Goal: Information Seeking & Learning: Learn about a topic

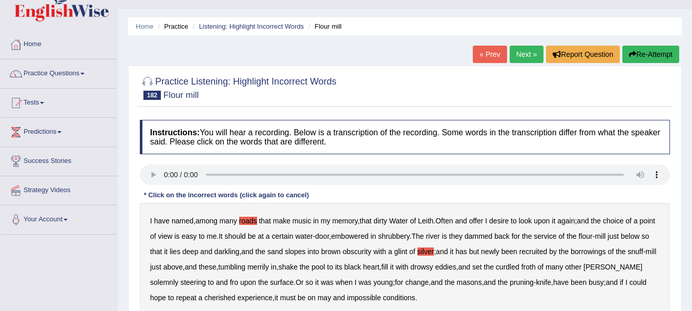
scroll to position [14, 0]
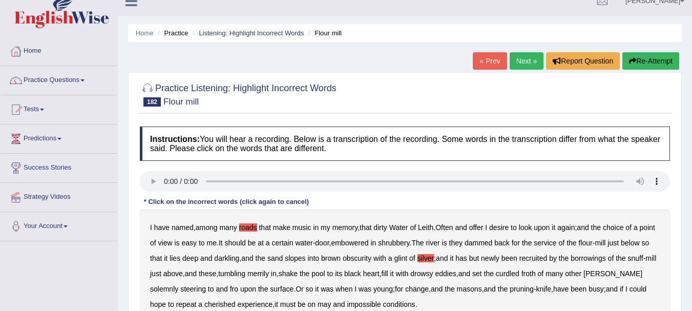
click at [650, 66] on button "Re-Attempt" at bounding box center [650, 60] width 57 height 17
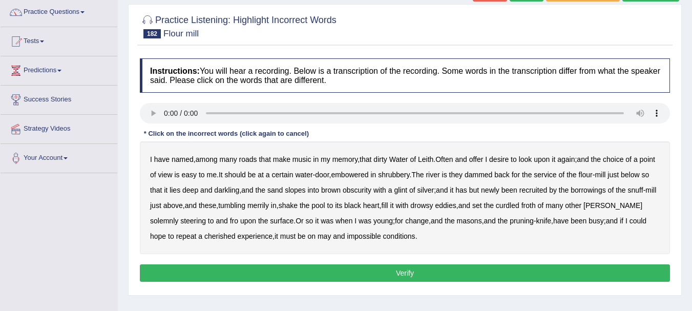
scroll to position [123, 0]
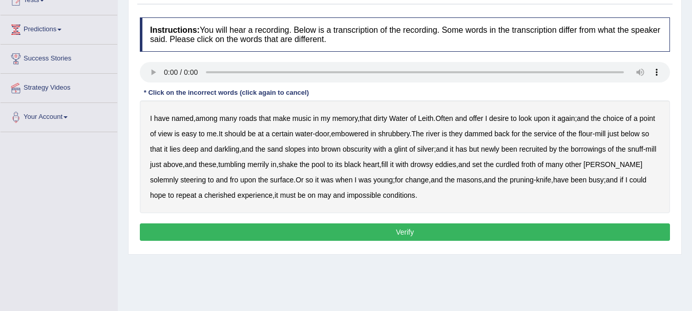
click at [249, 119] on b "roads" at bounding box center [248, 118] width 18 height 8
click at [480, 122] on b "offer" at bounding box center [476, 118] width 14 height 8
click at [434, 149] on b "silver" at bounding box center [425, 149] width 17 height 8
click at [236, 182] on b "fro" at bounding box center [234, 180] width 8 height 8
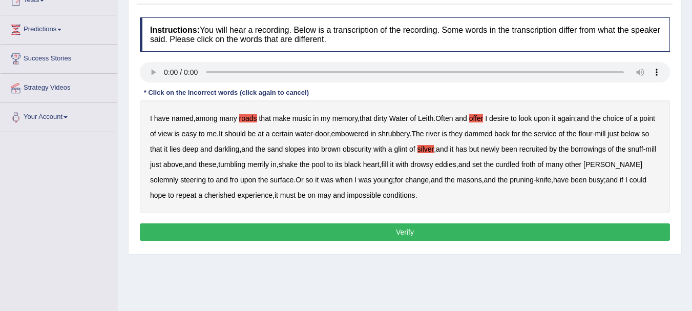
click at [410, 236] on button "Verify" at bounding box center [405, 231] width 530 height 17
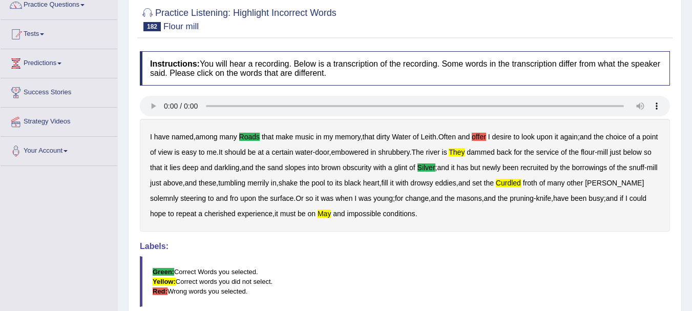
scroll to position [69, 0]
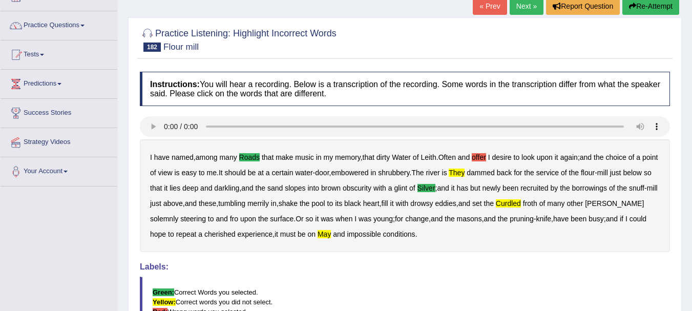
click at [642, 5] on button "Re-Attempt" at bounding box center [650, 5] width 57 height 17
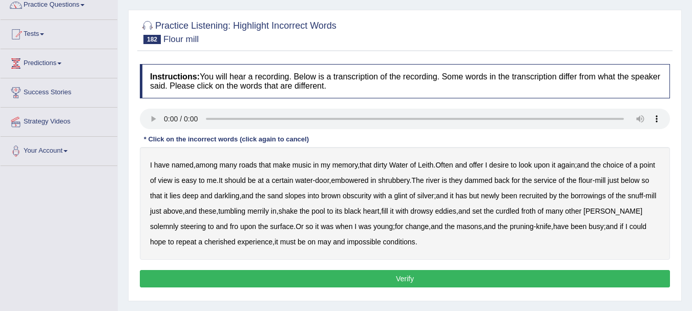
scroll to position [96, 0]
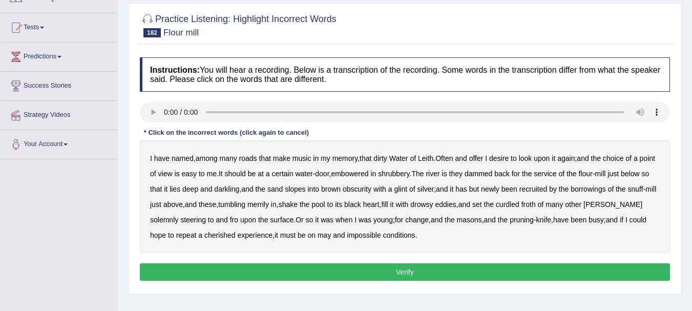
click at [246, 159] on b "roads" at bounding box center [248, 158] width 18 height 8
click at [484, 158] on b "offer" at bounding box center [476, 158] width 14 height 8
click at [424, 177] on b "The" at bounding box center [417, 174] width 12 height 8
click at [415, 191] on b "of" at bounding box center [412, 189] width 6 height 8
click at [434, 190] on b "silver" at bounding box center [425, 189] width 17 height 8
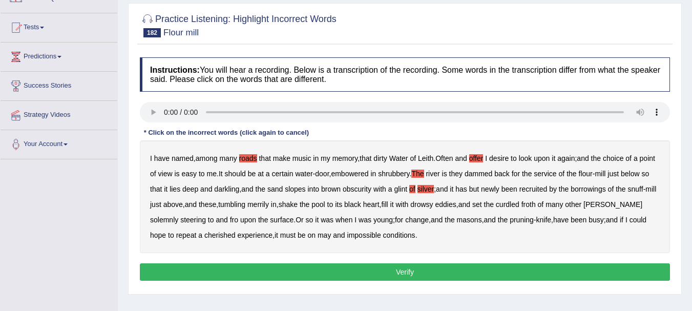
click at [434, 187] on b "silver" at bounding box center [425, 189] width 17 height 8
click at [415, 187] on b "of" at bounding box center [412, 189] width 6 height 8
click at [434, 189] on b "silver" at bounding box center [425, 189] width 17 height 8
click at [407, 275] on button "Verify" at bounding box center [405, 271] width 530 height 17
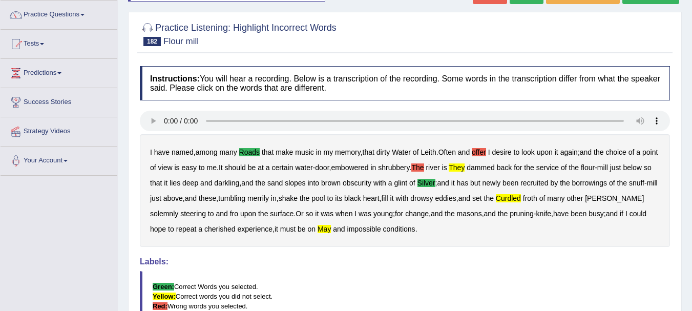
scroll to position [69, 0]
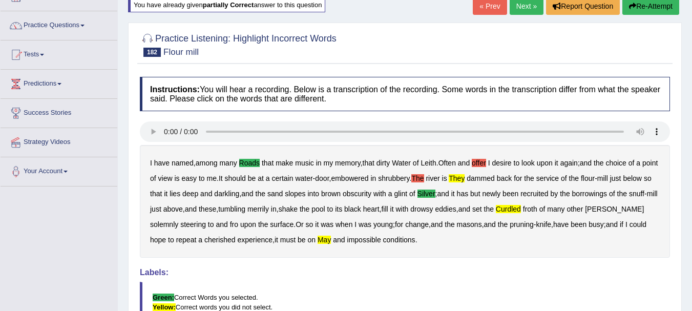
drag, startPoint x: 634, startPoint y: 0, endPoint x: 637, endPoint y: 27, distance: 27.3
click at [637, 20] on div "Home Practice Listening: Highlight Incorrect Words Flour mill You have already …" at bounding box center [405, 187] width 574 height 512
click at [630, 14] on button "Re-Attempt" at bounding box center [650, 5] width 57 height 17
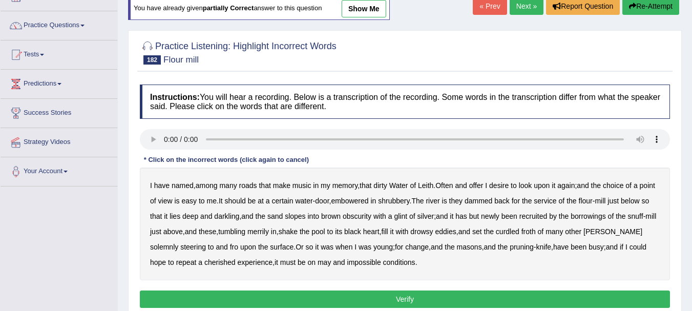
click at [252, 186] on b "roads" at bounding box center [248, 185] width 18 height 8
click at [482, 186] on b "offer" at bounding box center [476, 185] width 14 height 8
click at [463, 203] on b "they" at bounding box center [455, 201] width 13 height 8
click at [434, 218] on b "silver" at bounding box center [425, 216] width 17 height 8
click at [269, 233] on b "merrily" at bounding box center [258, 231] width 22 height 8
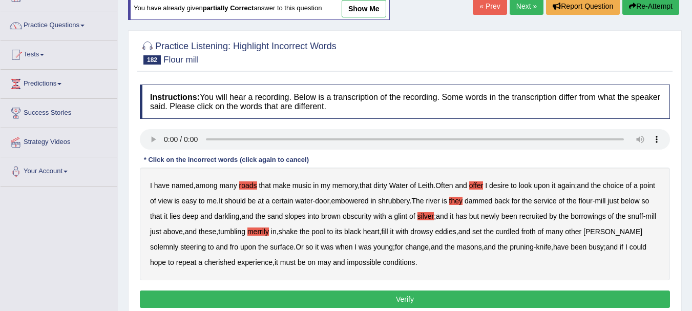
click at [519, 233] on b "curdled" at bounding box center [508, 231] width 24 height 8
click at [396, 295] on button "Verify" at bounding box center [405, 298] width 530 height 17
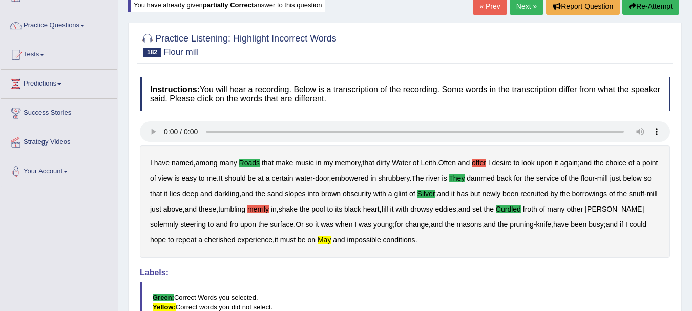
click at [526, 10] on link "Next »" at bounding box center [527, 5] width 34 height 17
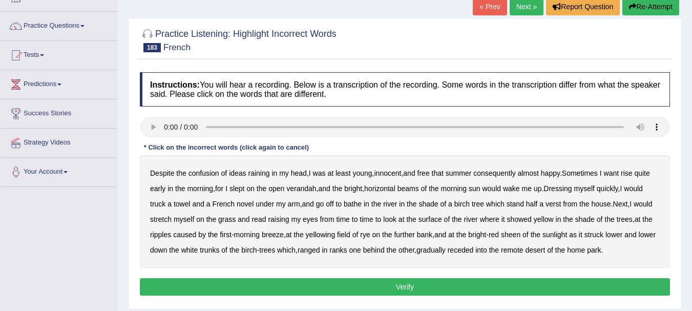
scroll to position [102, 0]
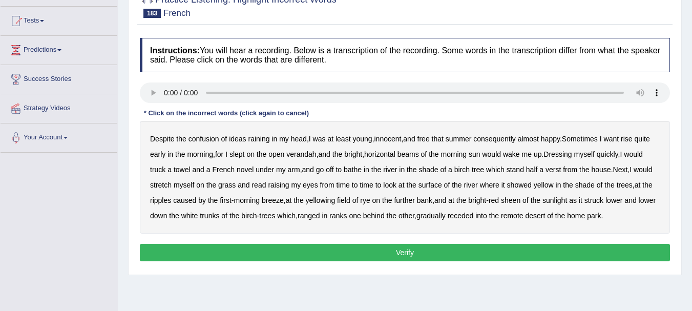
click at [269, 139] on b "raining" at bounding box center [259, 139] width 22 height 8
click at [619, 138] on b "want" at bounding box center [611, 139] width 15 height 8
click at [158, 169] on b "truck" at bounding box center [157, 169] width 15 height 8
click at [519, 168] on b "stand" at bounding box center [515, 169] width 17 height 8
click at [542, 186] on b "yellow" at bounding box center [544, 185] width 20 height 8
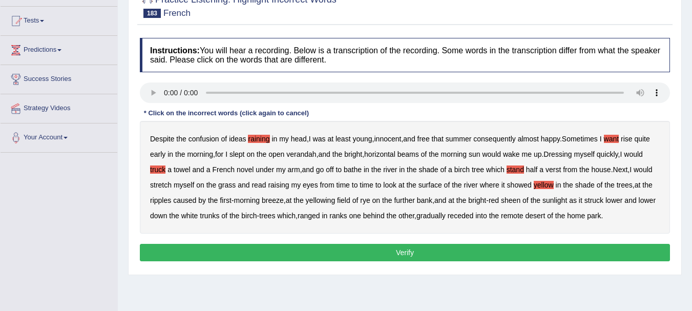
click at [540, 218] on b "desert" at bounding box center [535, 216] width 20 height 8
click at [420, 251] on button "Verify" at bounding box center [405, 252] width 530 height 17
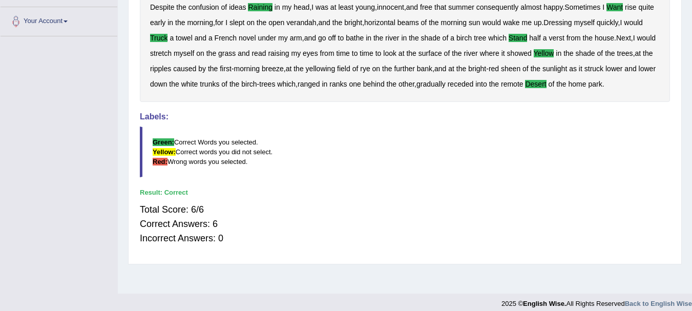
scroll to position [227, 0]
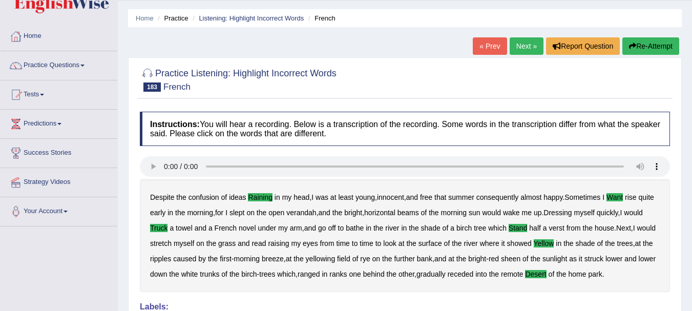
scroll to position [0, 0]
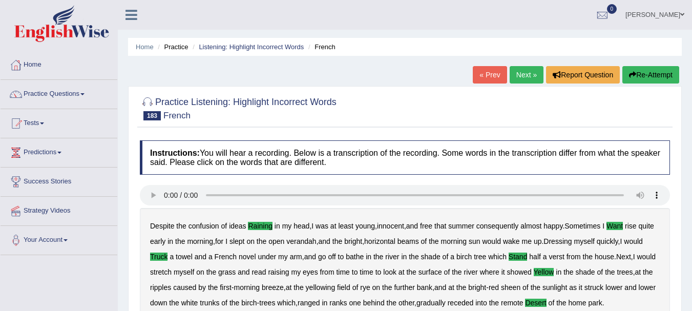
click at [527, 76] on link "Next »" at bounding box center [527, 74] width 34 height 17
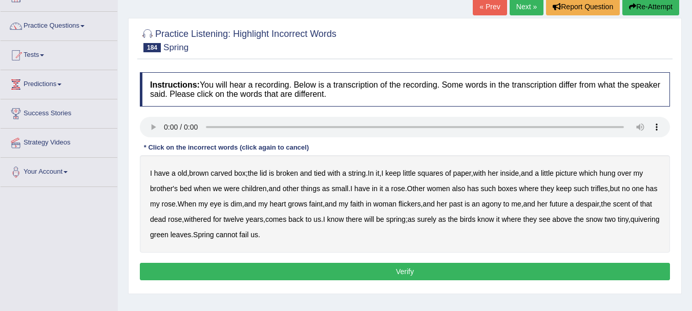
scroll to position [109, 0]
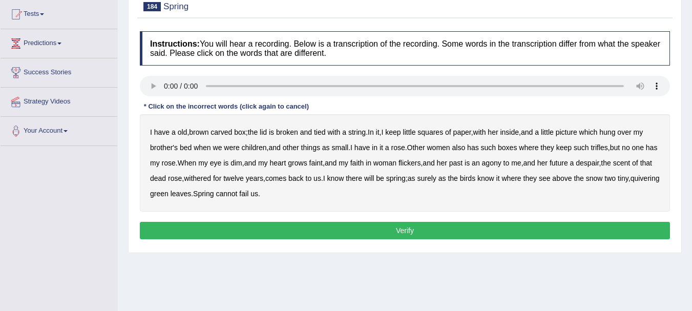
click at [176, 135] on div "I have a old , brown carved box ; the lid is broken and tied with a string . In…" at bounding box center [405, 162] width 530 height 97
click at [172, 133] on b "a" at bounding box center [174, 132] width 4 height 8
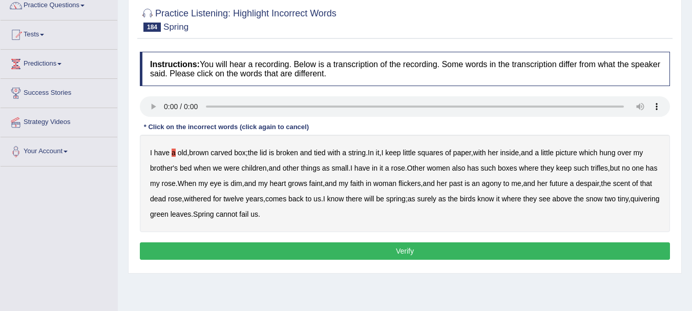
scroll to position [41, 0]
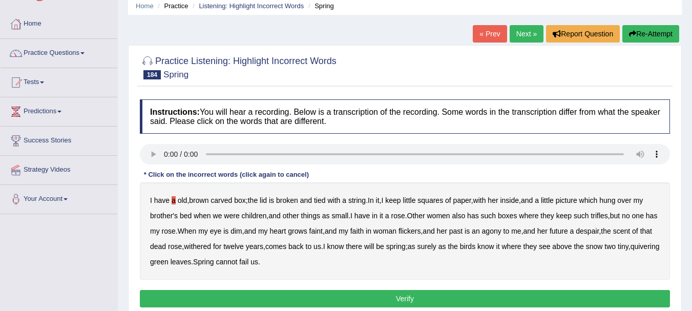
click at [666, 30] on button "Re-Attempt" at bounding box center [650, 33] width 57 height 17
click at [173, 202] on b "a" at bounding box center [174, 200] width 4 height 8
drag, startPoint x: 327, startPoint y: 214, endPoint x: 332, endPoint y: 215, distance: 5.2
click at [329, 214] on b "as" at bounding box center [326, 216] width 8 height 8
click at [479, 216] on b "has" at bounding box center [473, 216] width 12 height 8
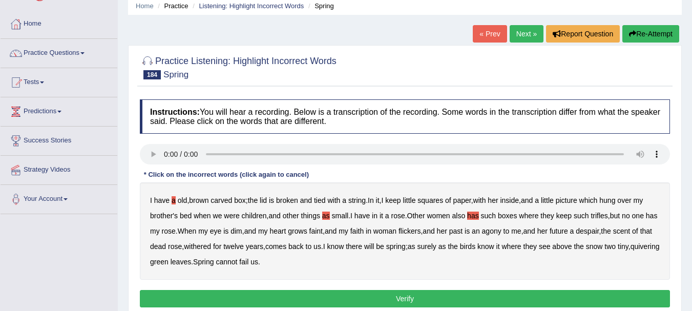
click at [321, 248] on b "us" at bounding box center [318, 246] width 8 height 8
click at [372, 295] on button "Verify" at bounding box center [405, 298] width 530 height 17
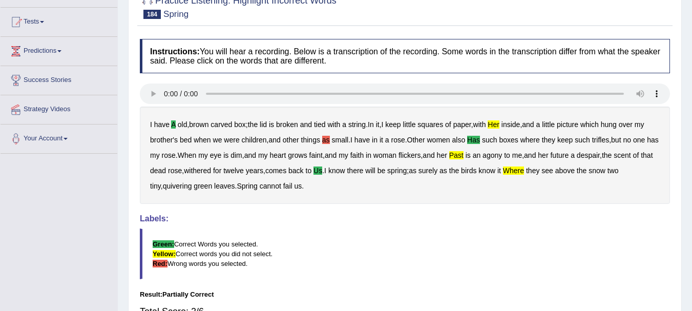
scroll to position [61, 0]
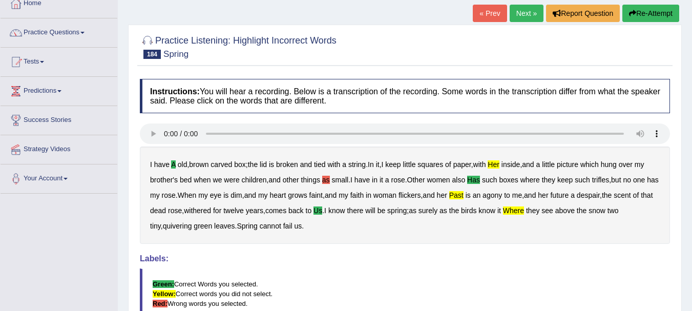
click at [658, 16] on button "Re-Attempt" at bounding box center [650, 13] width 57 height 17
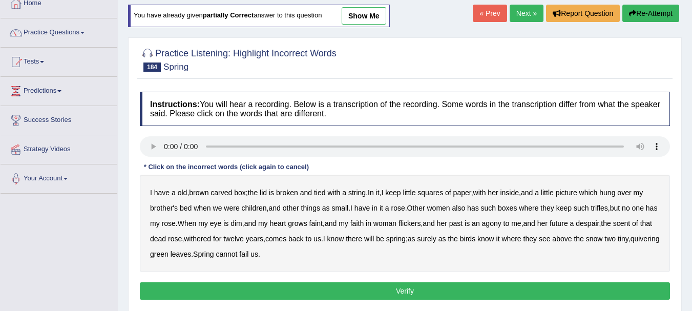
click at [175, 192] on b "a" at bounding box center [174, 193] width 4 height 8
click at [37, 3] on link "Home" at bounding box center [59, 2] width 117 height 26
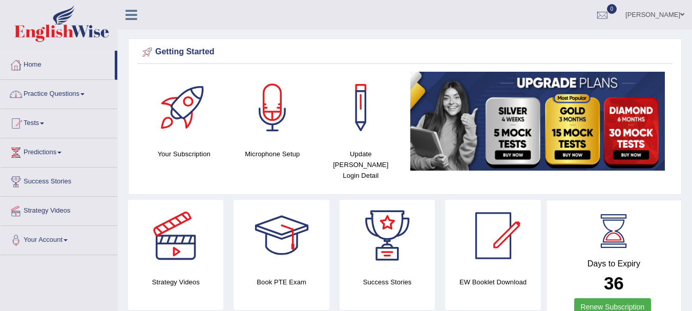
click at [78, 89] on link "Practice Questions" at bounding box center [59, 93] width 117 height 26
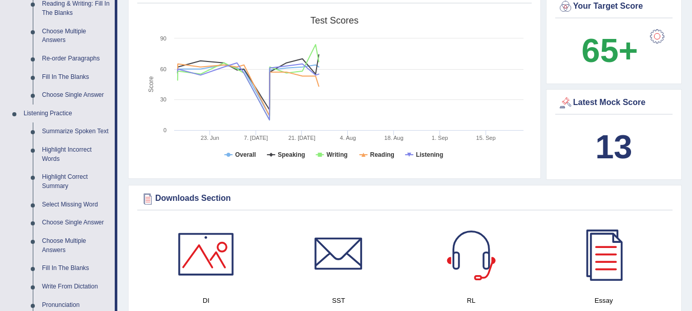
scroll to position [375, 0]
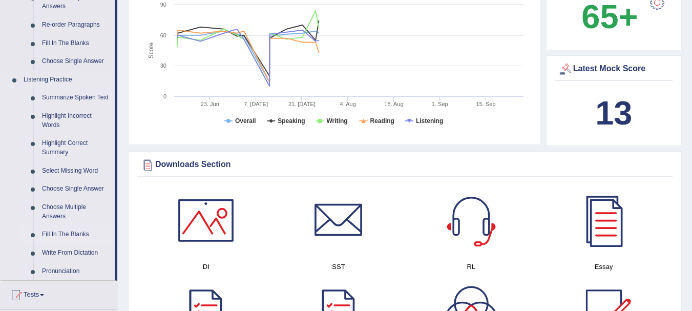
click at [74, 234] on link "Fill In The Blanks" at bounding box center [75, 234] width 77 height 18
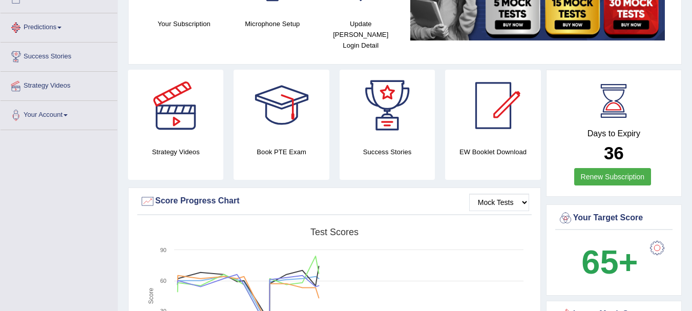
scroll to position [118, 0]
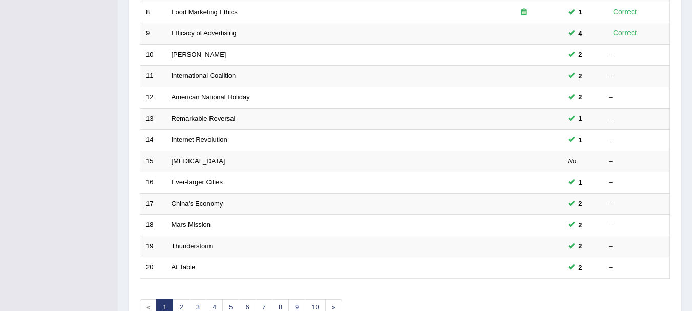
scroll to position [314, 0]
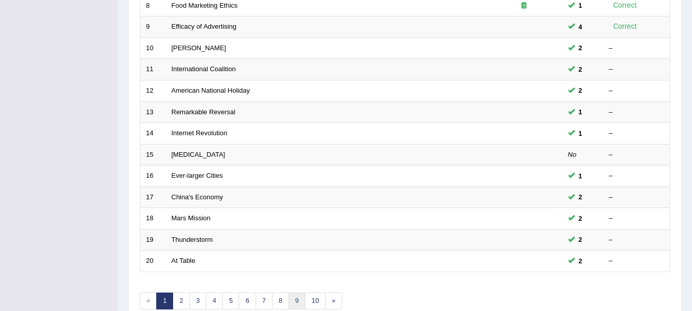
click at [299, 304] on link "9" at bounding box center [296, 300] width 17 height 17
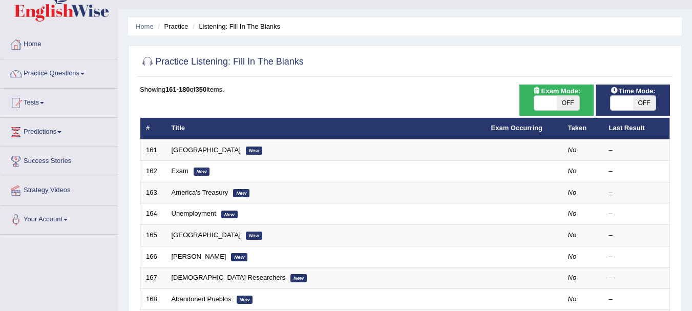
scroll to position [102, 0]
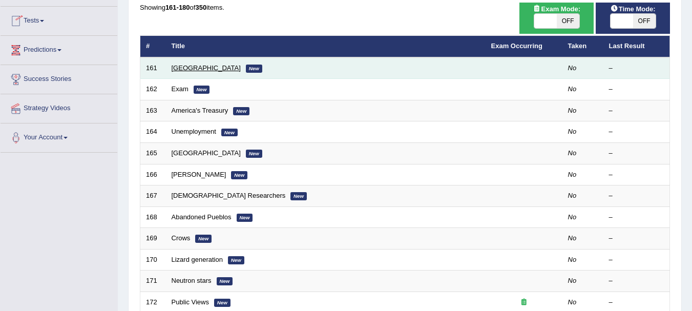
click at [185, 68] on link "[GEOGRAPHIC_DATA]" at bounding box center [206, 68] width 69 height 8
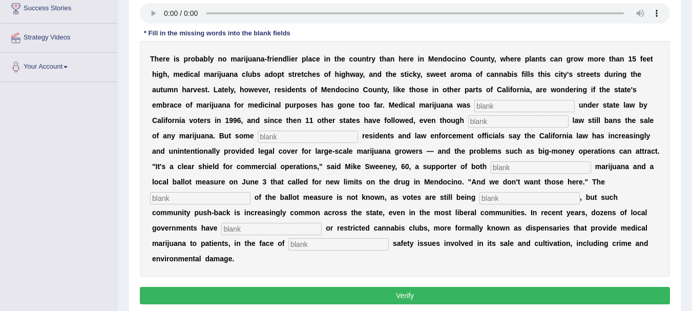
scroll to position [164, 0]
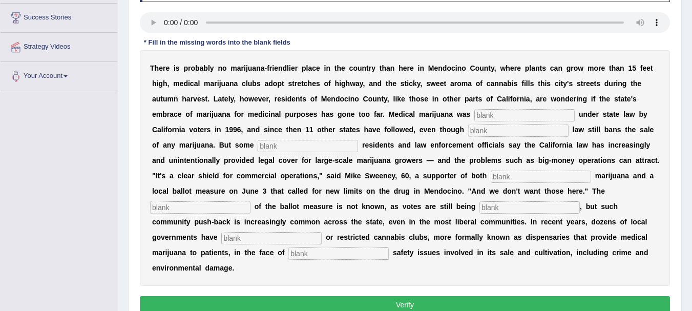
click at [503, 118] on input "text" at bounding box center [524, 115] width 100 height 12
type input "legalized"
click at [482, 129] on input "text" at bounding box center [518, 130] width 100 height 12
type input "federal"
click at [325, 144] on input "text" at bounding box center [308, 146] width 100 height 12
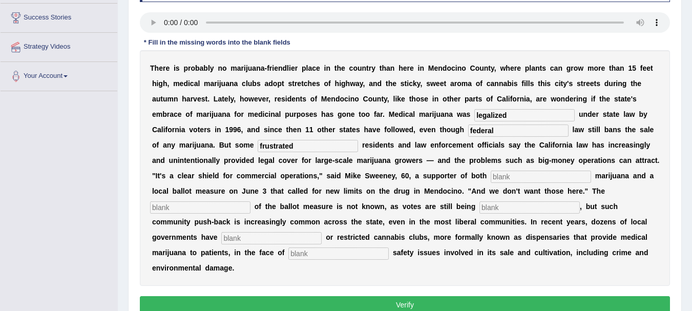
type input "frustrated"
click at [531, 176] on input "text" at bounding box center [541, 177] width 100 height 12
type input "medical"
click at [178, 207] on input "text" at bounding box center [200, 207] width 100 height 12
type input "all"
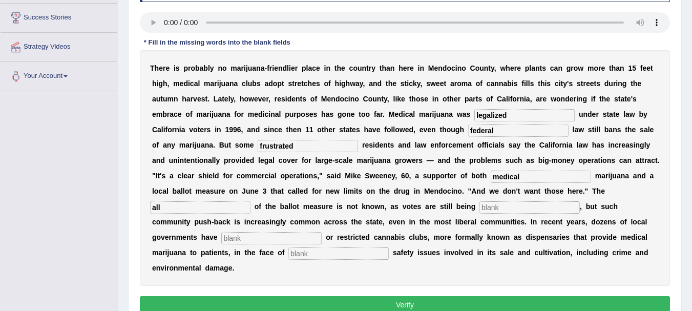
click at [524, 207] on input "text" at bounding box center [529, 207] width 100 height 12
type input "n"
type input "banned"
click at [268, 240] on input "text" at bounding box center [271, 238] width 100 height 12
click at [513, 206] on input "banned" at bounding box center [529, 207] width 100 height 12
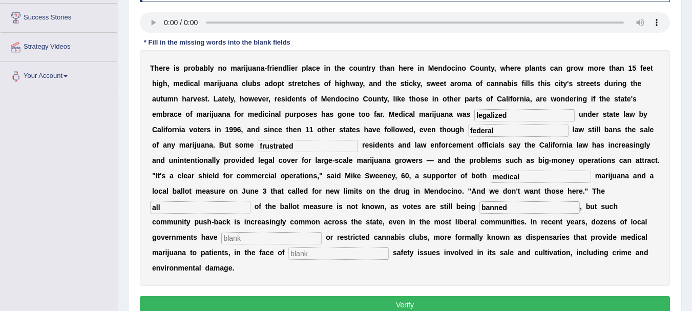
click at [232, 240] on input "text" at bounding box center [271, 238] width 100 height 12
type input "banned"
click at [332, 261] on div "T h e r e i s p r o b a b l y n o m a r i j u a n a - f r i e n d l i e r p l a…" at bounding box center [405, 168] width 530 height 236
click at [331, 252] on input "text" at bounding box center [338, 253] width 100 height 12
type input "public"
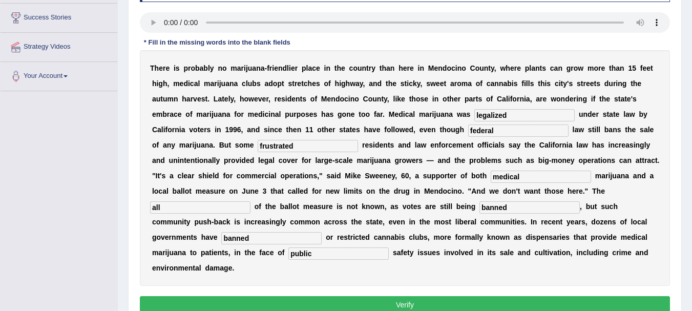
click at [511, 208] on input "banned" at bounding box center [529, 207] width 100 height 12
type input "b"
type input "count"
click at [416, 308] on button "Verify" at bounding box center [405, 304] width 530 height 17
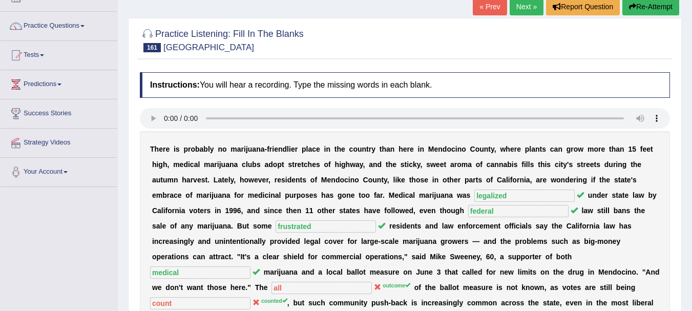
scroll to position [48, 0]
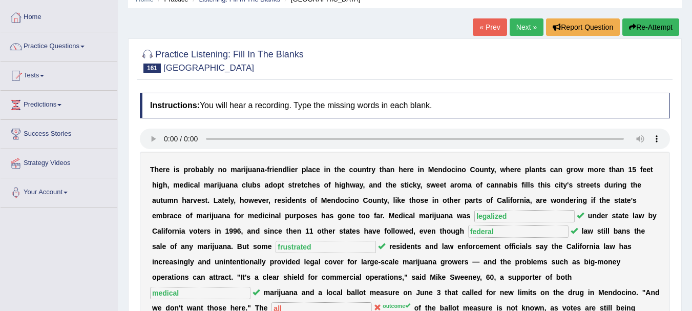
click at [518, 21] on link "Next »" at bounding box center [527, 26] width 34 height 17
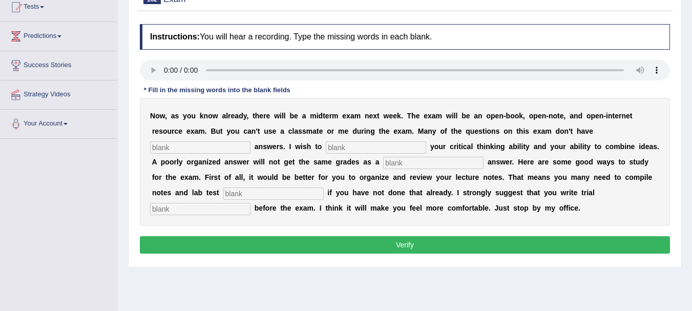
scroll to position [150, 0]
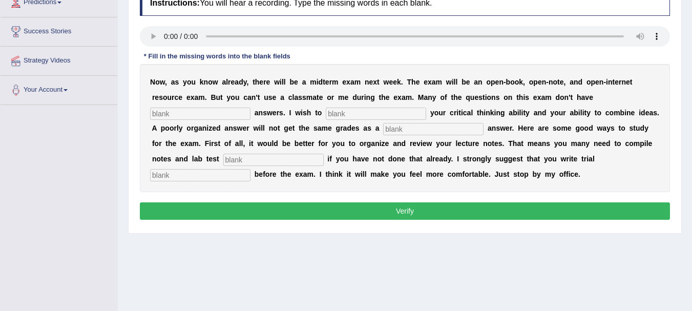
click at [180, 112] on input "text" at bounding box center [200, 114] width 100 height 12
type input "defelative"
click at [354, 117] on input "text" at bounding box center [376, 114] width 100 height 12
type input "think"
click at [434, 132] on input "text" at bounding box center [433, 129] width 100 height 12
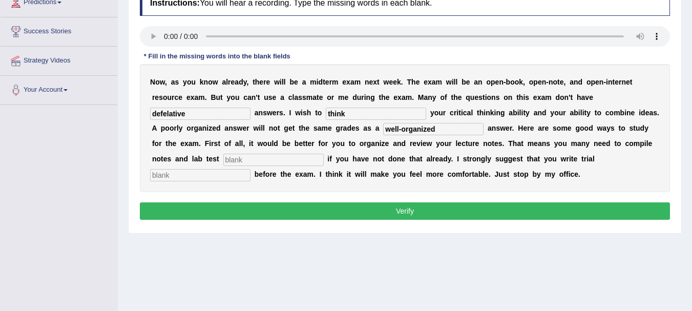
type input "well-organized"
click at [318, 158] on input "text" at bounding box center [273, 160] width 100 height 12
type input "results"
click at [239, 175] on input "text" at bounding box center [200, 175] width 100 height 12
type input "outlines"
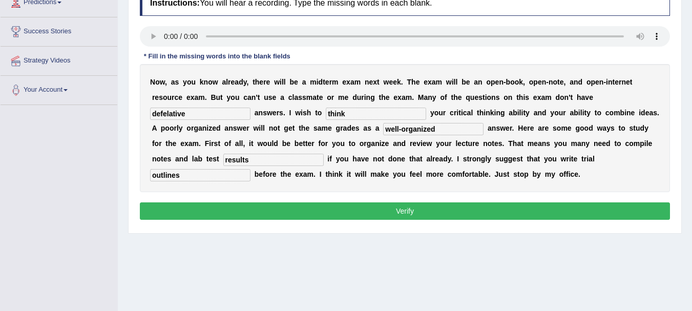
click at [375, 210] on button "Verify" at bounding box center [405, 210] width 530 height 17
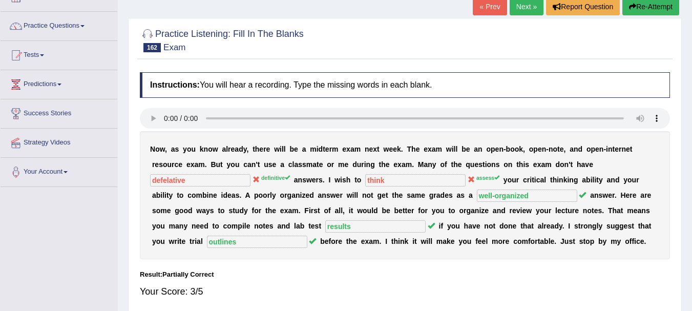
scroll to position [13, 0]
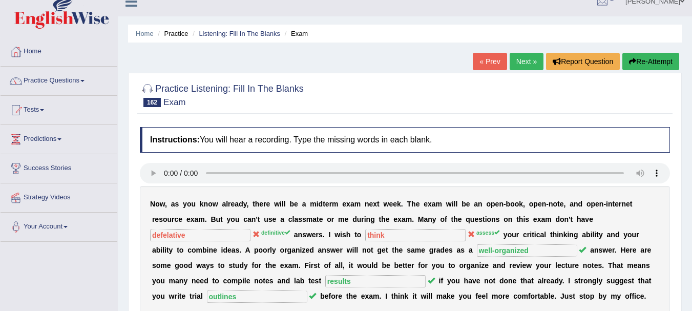
click at [659, 63] on button "Re-Attempt" at bounding box center [650, 61] width 57 height 17
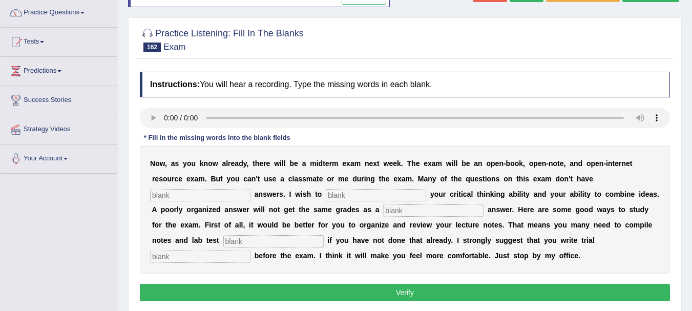
scroll to position [102, 0]
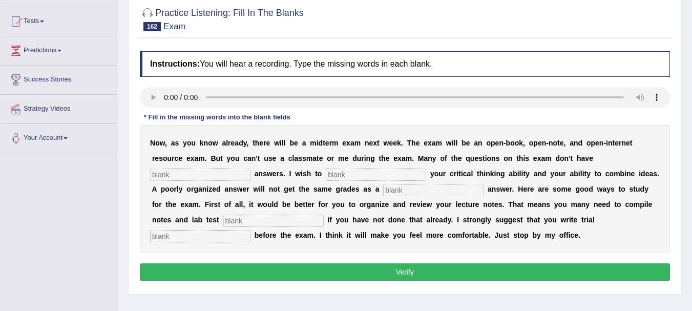
click at [182, 171] on input "text" at bounding box center [200, 175] width 100 height 12
type input "definitive"
click at [351, 173] on input "text" at bounding box center [376, 175] width 100 height 12
type input "assess"
click at [415, 191] on input "text" at bounding box center [433, 190] width 100 height 12
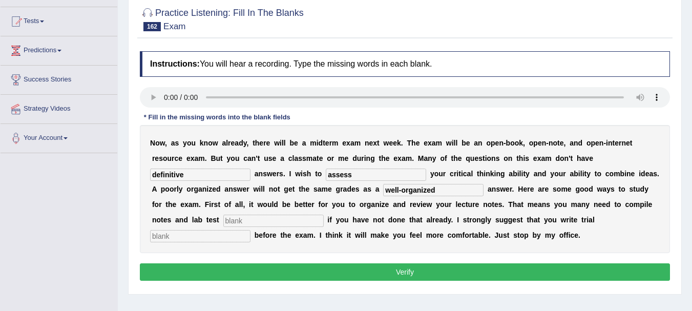
type input "well-organized"
click at [324, 221] on input "text" at bounding box center [273, 221] width 100 height 12
type input "e"
type input "results"
click at [193, 236] on input "text" at bounding box center [200, 236] width 100 height 12
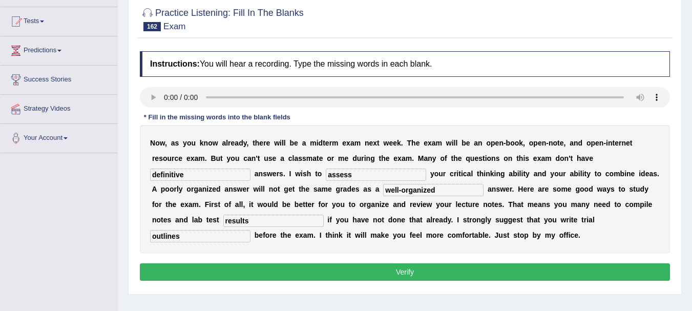
type input "outlines"
click at [421, 277] on button "Verify" at bounding box center [405, 271] width 530 height 17
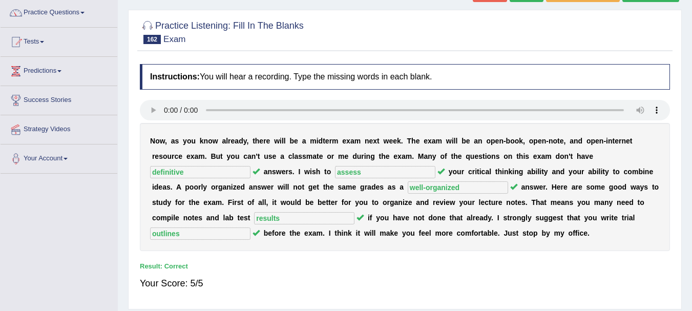
scroll to position [0, 0]
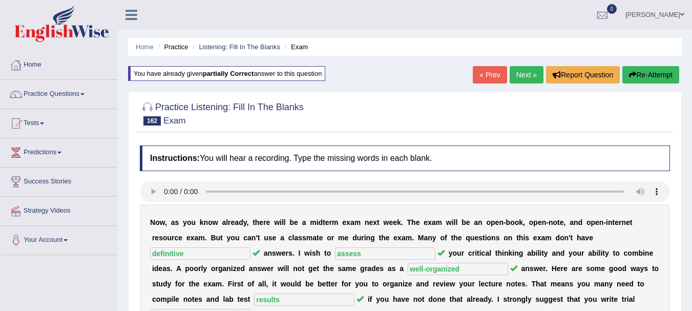
click at [520, 72] on link "Next »" at bounding box center [527, 74] width 34 height 17
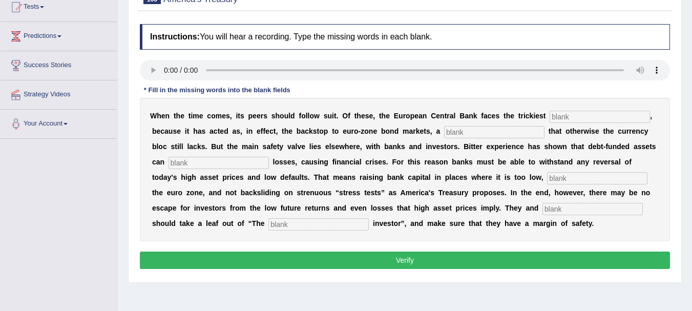
scroll to position [137, 0]
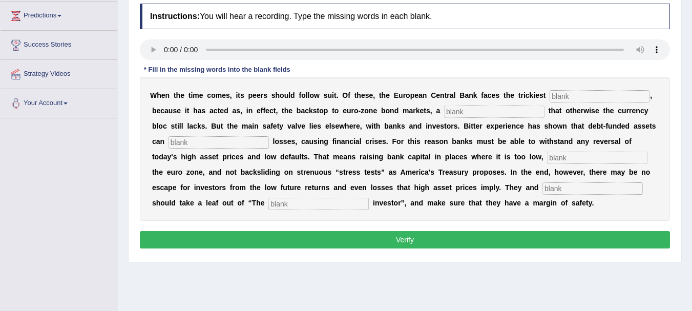
click at [558, 98] on input "text" at bounding box center [600, 96] width 100 height 12
type input "challenge"
click at [493, 113] on input "text" at bounding box center [494, 112] width 100 height 12
type input "mechanism"
click at [192, 143] on input "text" at bounding box center [219, 142] width 100 height 12
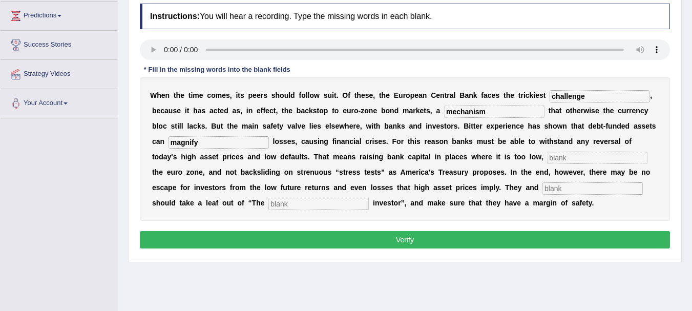
type input "magnify"
click at [553, 157] on input "text" at bounding box center [597, 158] width 100 height 12
type input "specially"
click at [592, 194] on input "text" at bounding box center [592, 188] width 100 height 12
type input "regulates"
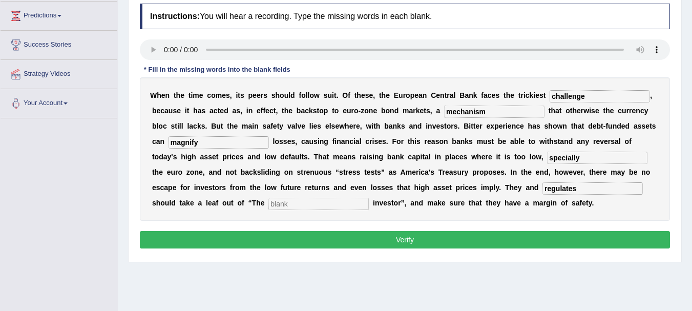
click at [306, 207] on input "text" at bounding box center [318, 204] width 100 height 12
type input "intelligence"
click at [389, 240] on button "Verify" at bounding box center [405, 239] width 530 height 17
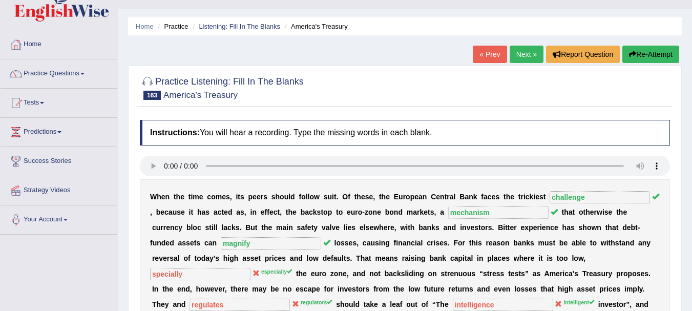
scroll to position [0, 0]
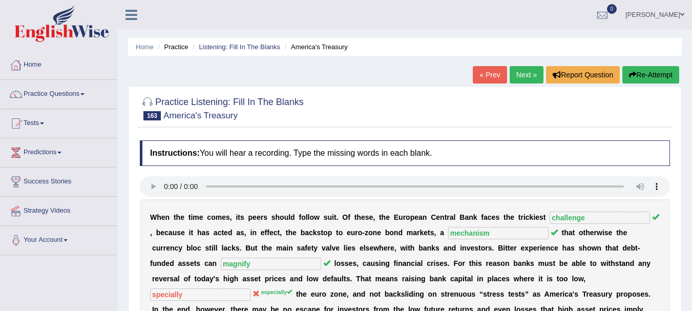
click at [638, 74] on button "Re-Attempt" at bounding box center [650, 74] width 57 height 17
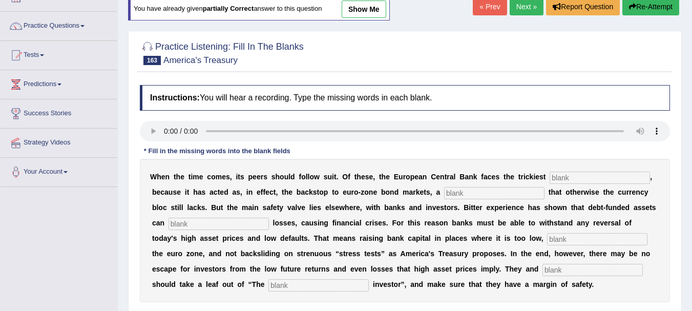
scroll to position [109, 0]
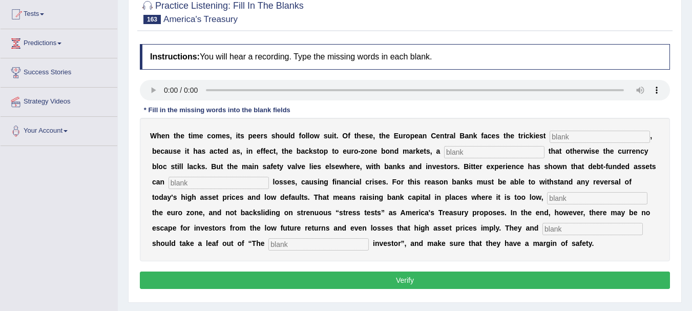
click at [578, 140] on input "text" at bounding box center [600, 137] width 100 height 12
type input "challenge"
click at [507, 157] on input "text" at bounding box center [494, 152] width 100 height 12
type input "mechanism"
click at [240, 181] on input "text" at bounding box center [219, 183] width 100 height 12
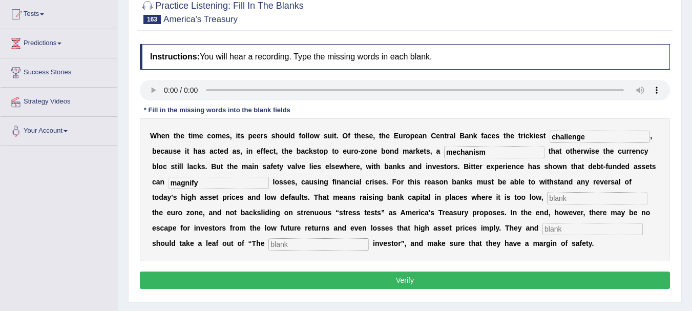
type input "magnify"
click at [558, 198] on input "text" at bounding box center [597, 198] width 100 height 12
type input "especially"
click at [554, 228] on input "text" at bounding box center [592, 229] width 100 height 12
type input "regulators"
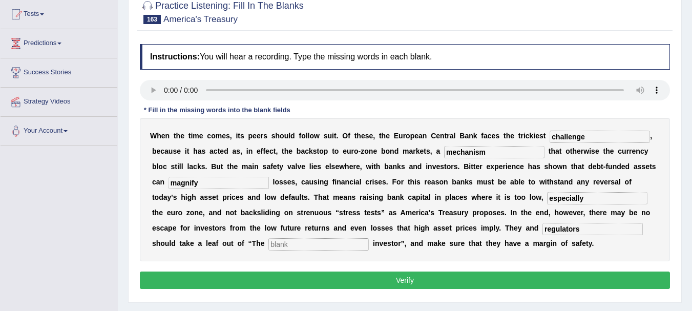
click at [306, 244] on input "text" at bounding box center [318, 244] width 100 height 12
type input "intelligent"
click at [399, 287] on button "Verify" at bounding box center [405, 279] width 530 height 17
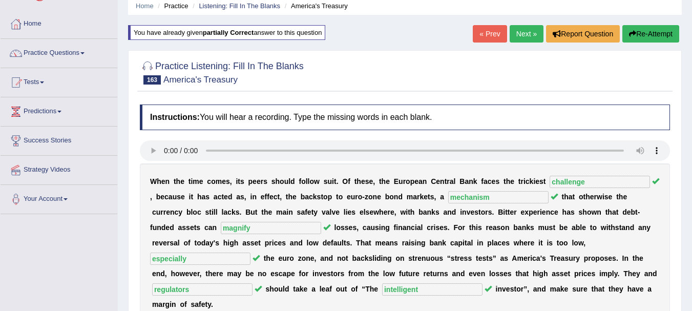
scroll to position [0, 0]
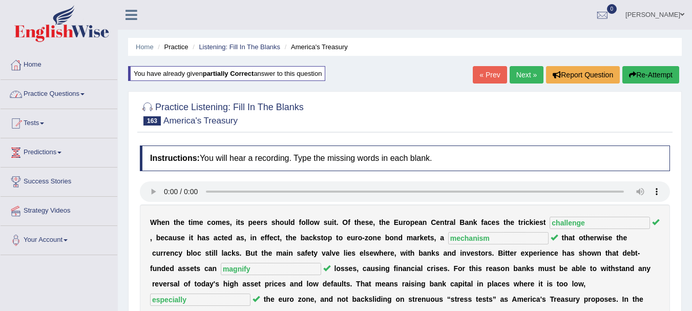
click at [41, 91] on link "Practice Questions" at bounding box center [59, 93] width 117 height 26
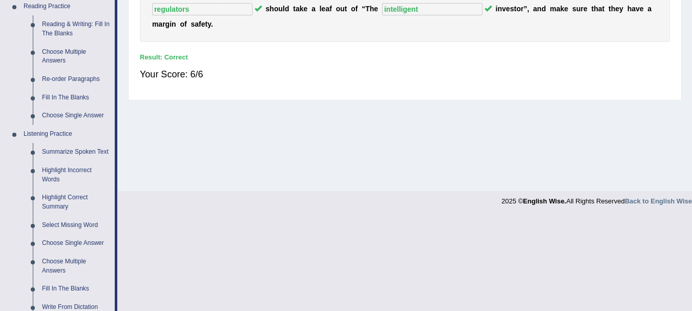
scroll to position [369, 0]
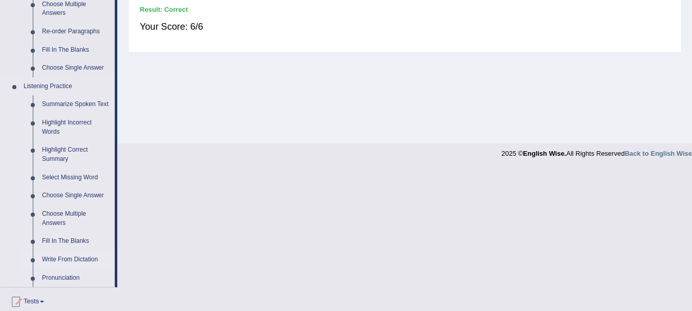
click at [61, 259] on link "Write From Dictation" at bounding box center [75, 259] width 77 height 18
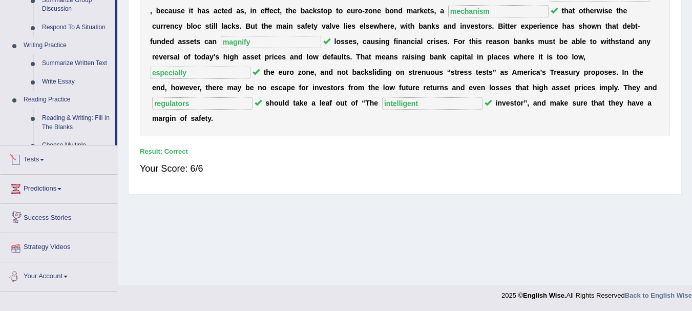
scroll to position [460, 0]
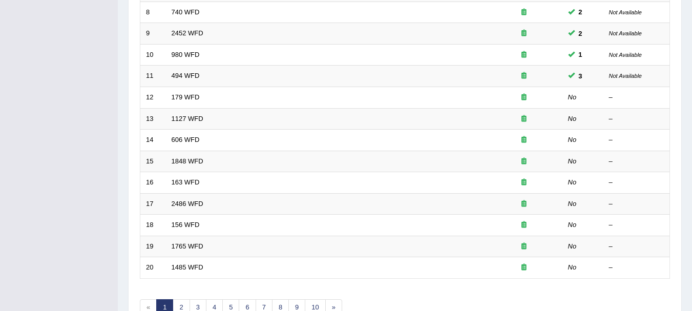
scroll to position [348, 0]
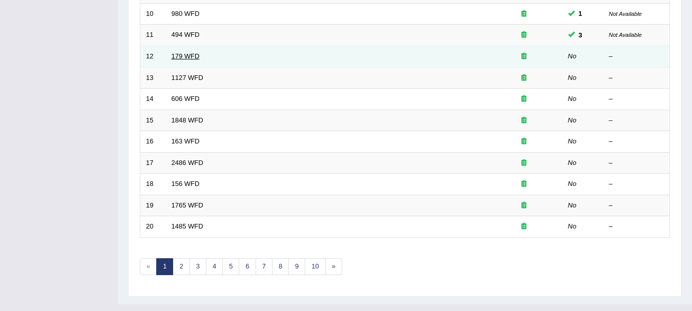
click at [183, 55] on link "179 WFD" at bounding box center [186, 56] width 28 height 8
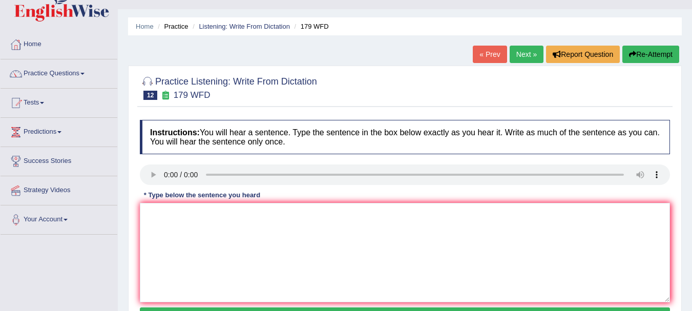
scroll to position [82, 0]
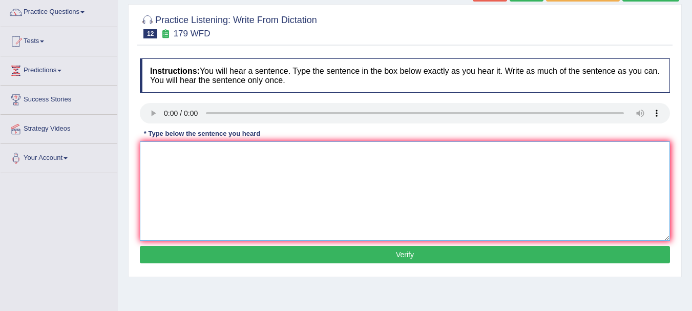
click at [169, 168] on textarea at bounding box center [405, 190] width 530 height 99
type textarea "Lecture is the must oldest teaching method in the university."
click at [388, 258] on button "Verify" at bounding box center [405, 254] width 530 height 17
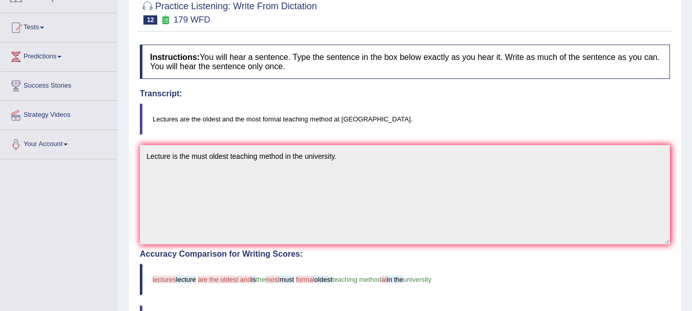
scroll to position [75, 0]
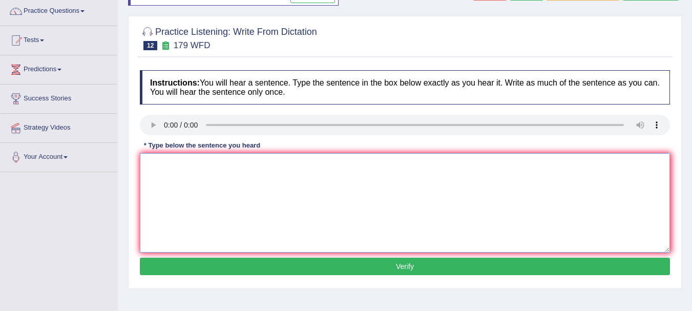
click at [160, 159] on textarea at bounding box center [405, 202] width 530 height 99
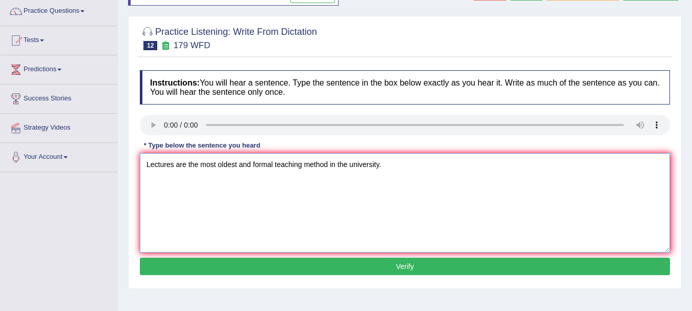
type textarea "Lectures are the most oldest and formal teaching method in the university."
click at [419, 268] on button "Verify" at bounding box center [405, 266] width 530 height 17
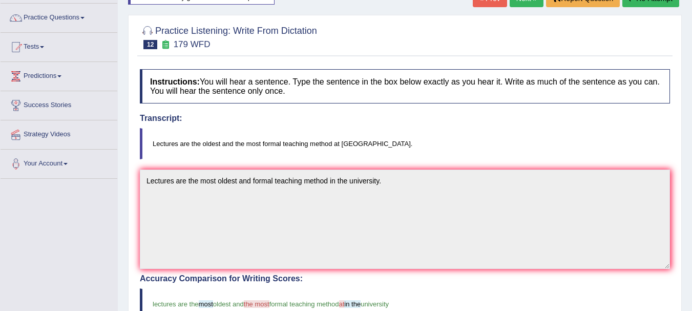
scroll to position [28, 0]
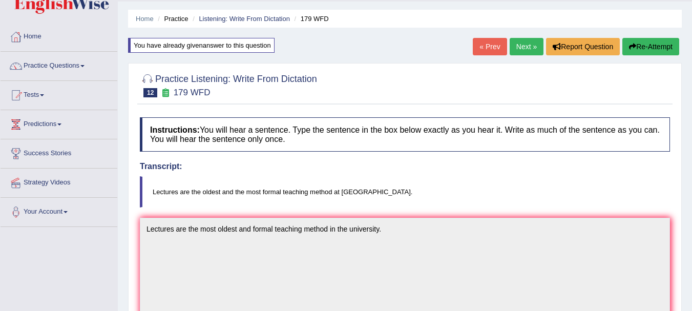
click at [515, 47] on link "Next »" at bounding box center [527, 46] width 34 height 17
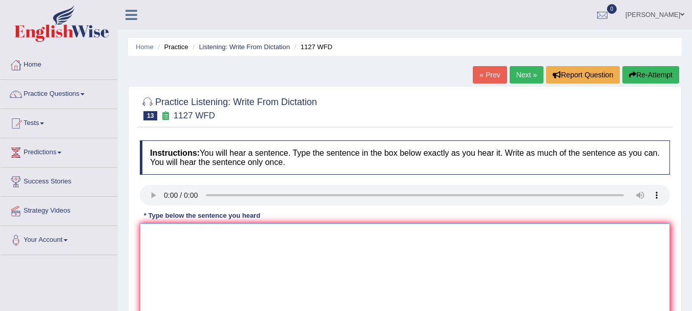
click at [151, 236] on textarea at bounding box center [405, 272] width 530 height 99
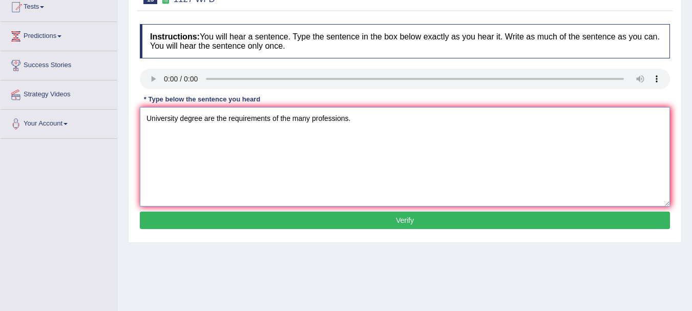
scroll to position [130, 0]
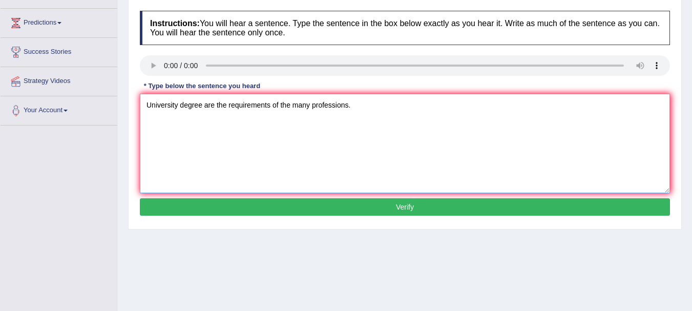
type textarea "University degree are the requirements of the many professions."
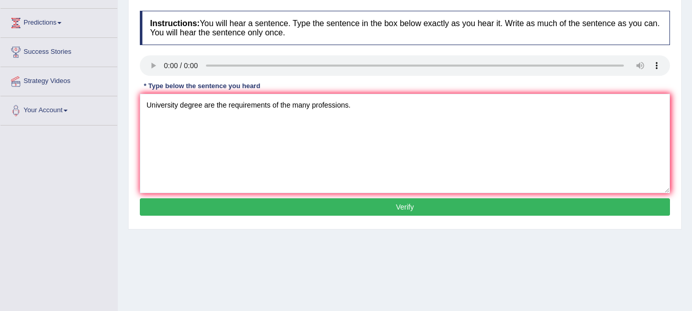
click at [416, 211] on button "Verify" at bounding box center [405, 206] width 530 height 17
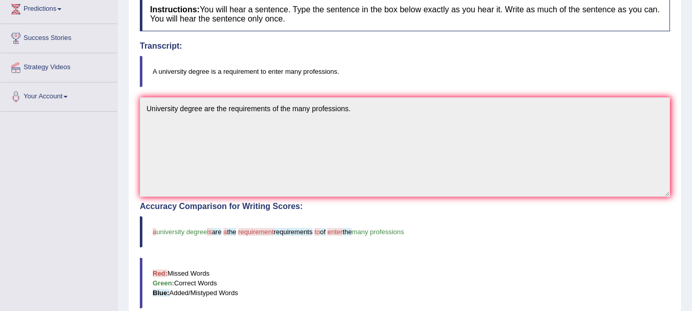
scroll to position [0, 0]
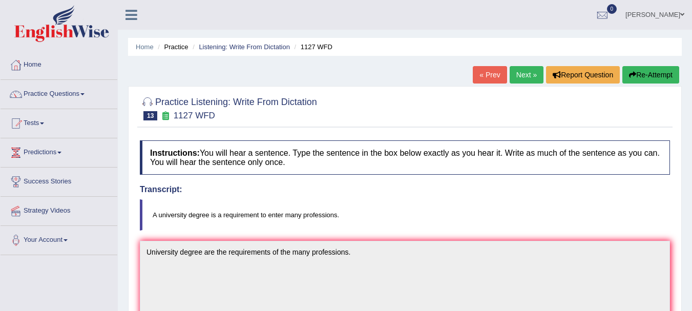
click at [651, 73] on button "Re-Attempt" at bounding box center [650, 74] width 57 height 17
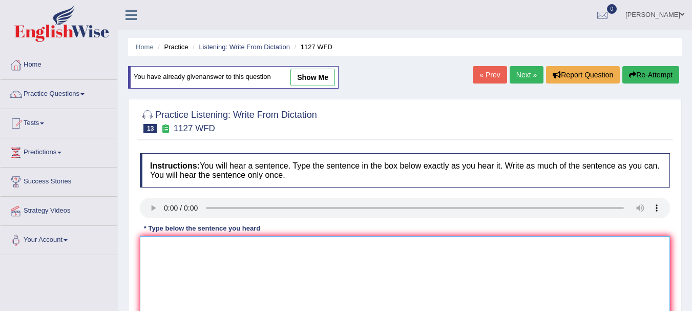
click at [162, 254] on textarea at bounding box center [405, 285] width 530 height 99
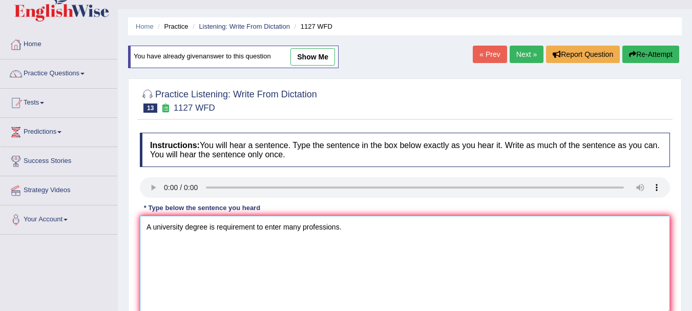
scroll to position [109, 0]
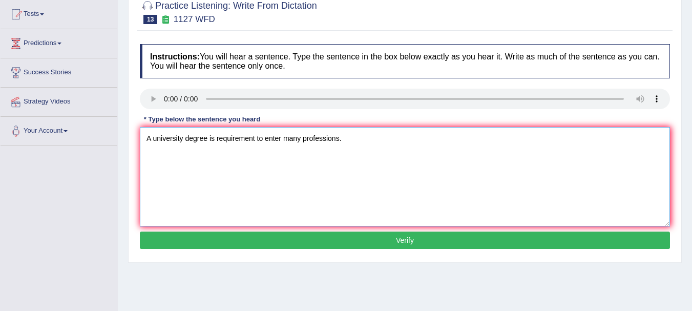
type textarea "A university degree is requirement to enter many professions."
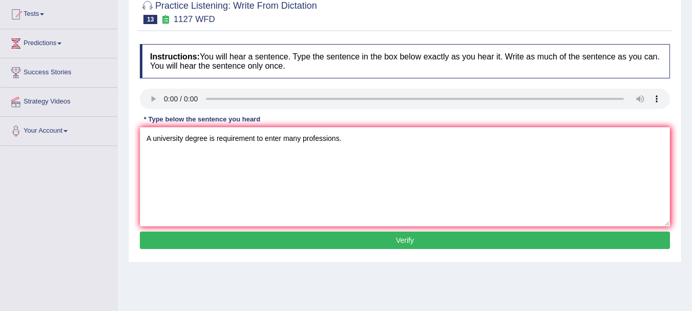
click at [388, 240] on button "Verify" at bounding box center [405, 240] width 530 height 17
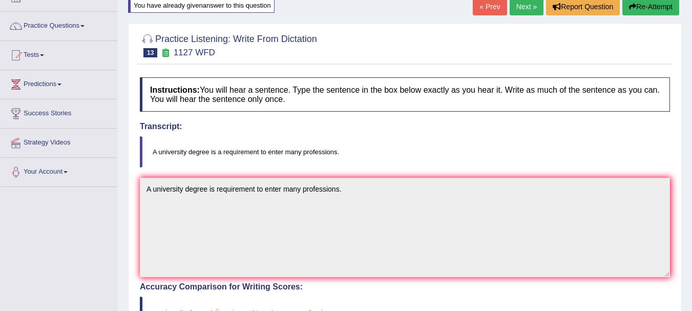
scroll to position [41, 0]
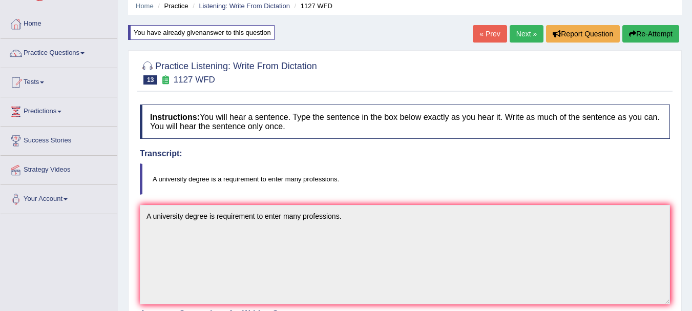
click at [519, 31] on link "Next »" at bounding box center [527, 33] width 34 height 17
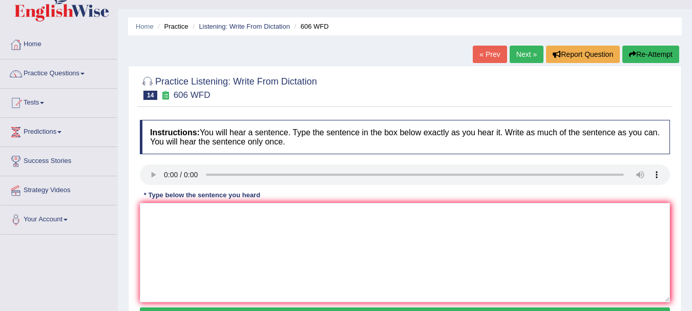
scroll to position [68, 0]
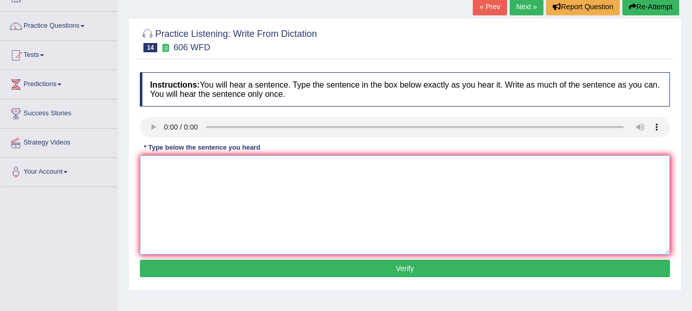
click at [160, 163] on textarea at bounding box center [405, 204] width 530 height 99
click at [147, 166] on textarea at bounding box center [405, 204] width 530 height 99
type textarea "A student was studied a language and literature in an ancient greek."
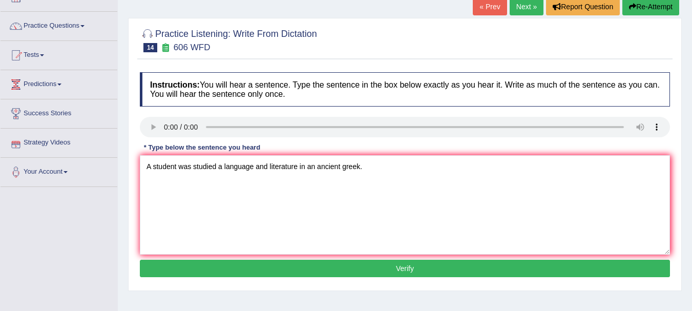
click at [412, 263] on button "Verify" at bounding box center [405, 268] width 530 height 17
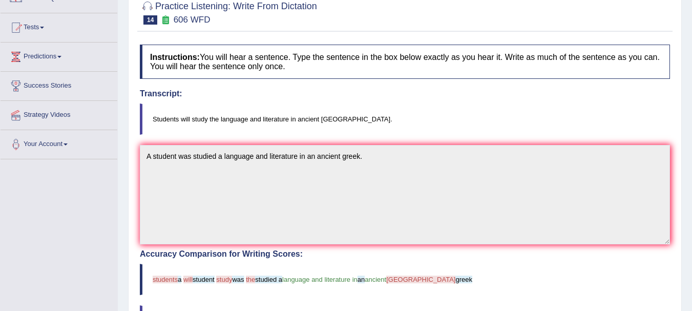
scroll to position [75, 0]
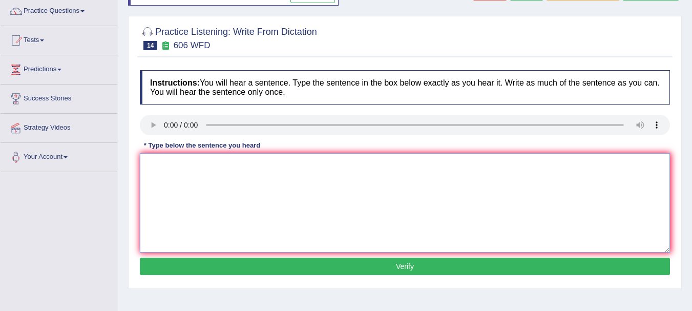
click at [158, 160] on textarea at bounding box center [405, 202] width 530 height 99
type textarea "Students will study the language and literature in an ancient greeck."
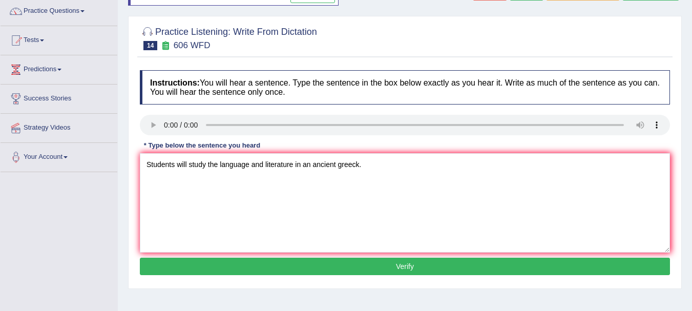
click at [410, 273] on button "Verify" at bounding box center [405, 266] width 530 height 17
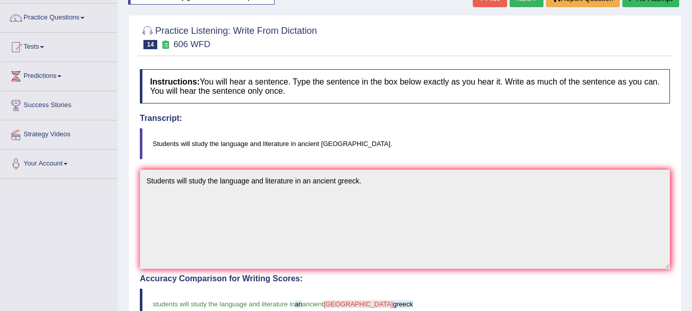
scroll to position [56, 0]
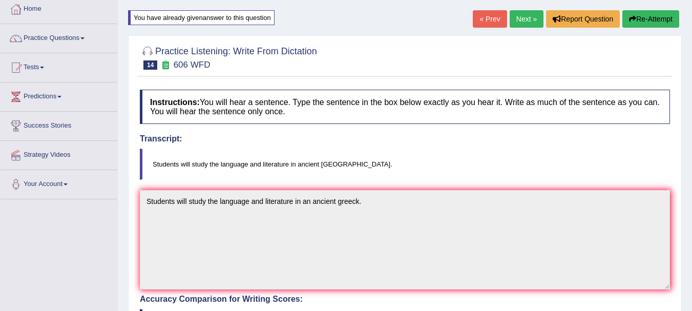
click at [522, 22] on link "Next »" at bounding box center [527, 18] width 34 height 17
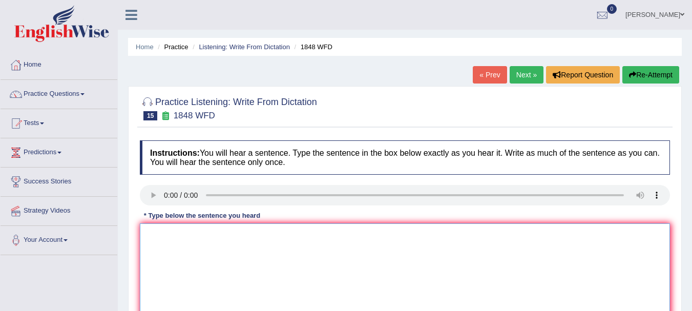
click at [156, 228] on textarea at bounding box center [405, 272] width 530 height 99
click at [152, 236] on textarea at bounding box center [405, 272] width 530 height 99
click at [187, 236] on textarea "Studens most present a valid documents to enrolled in this course." at bounding box center [405, 272] width 530 height 99
click at [136, 270] on div "Practice Listening: Write From Dictation 15 1848 WFD Instructions: You will hea…" at bounding box center [405, 222] width 554 height 273
click at [185, 237] on textarea "Studens most present a valid documents to enrolled in this course." at bounding box center [405, 272] width 530 height 99
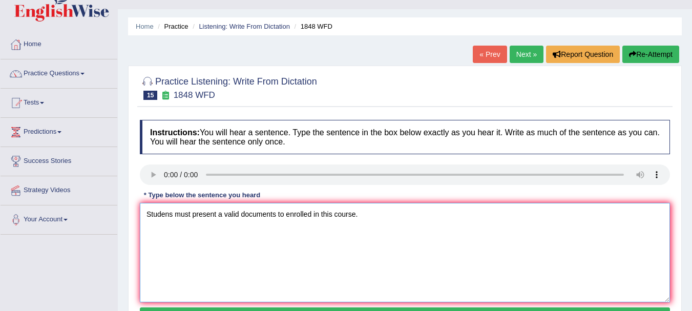
scroll to position [96, 0]
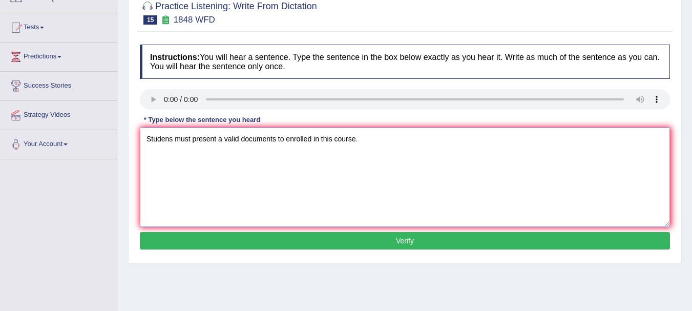
type textarea "Studens must present a valid documents to enrolled in this course."
click at [408, 235] on button "Verify" at bounding box center [405, 240] width 530 height 17
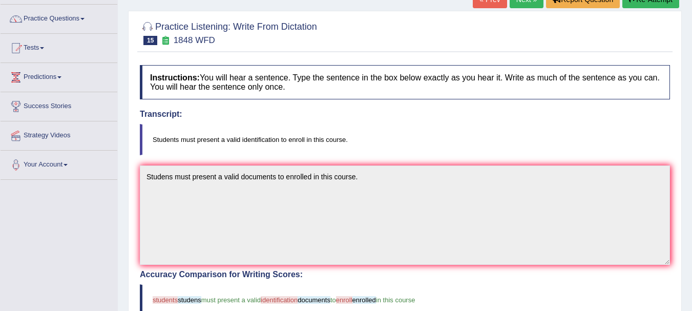
scroll to position [7, 0]
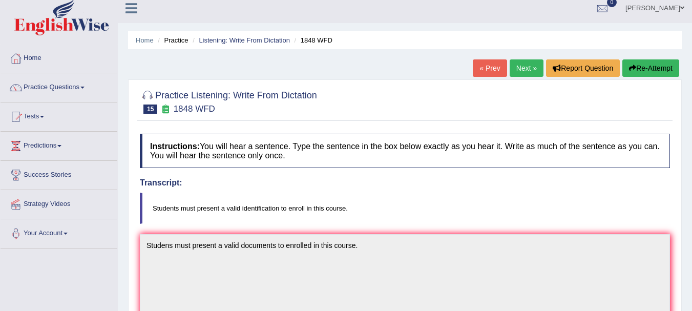
click at [652, 69] on button "Re-Attempt" at bounding box center [650, 67] width 57 height 17
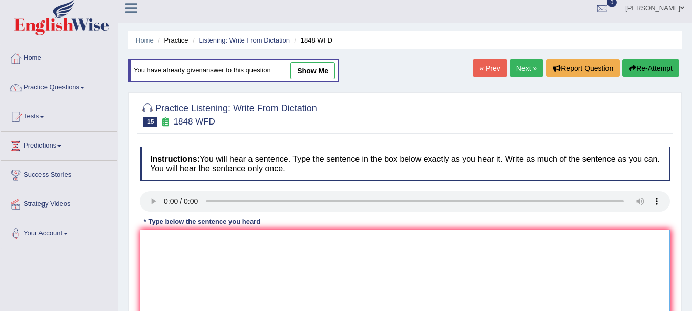
click at [164, 247] on textarea at bounding box center [405, 278] width 530 height 99
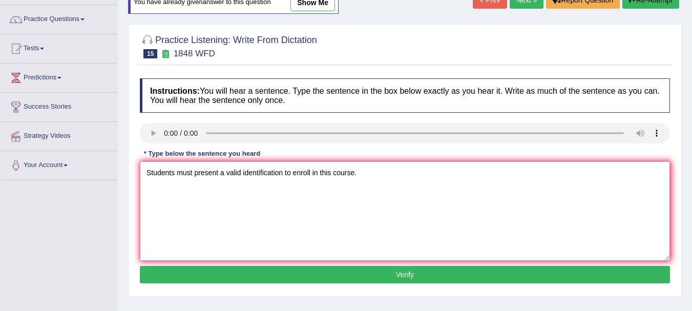
scroll to position [109, 0]
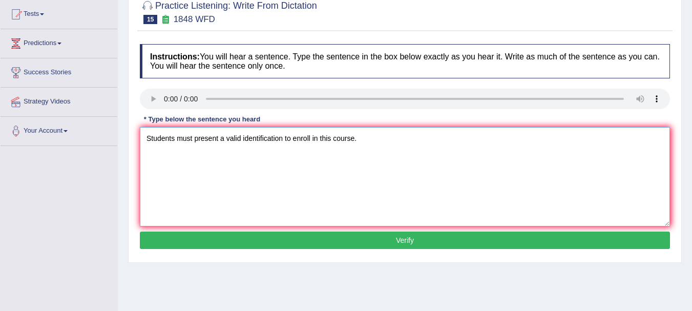
type textarea "Students must present a valid identification to enroll in this course."
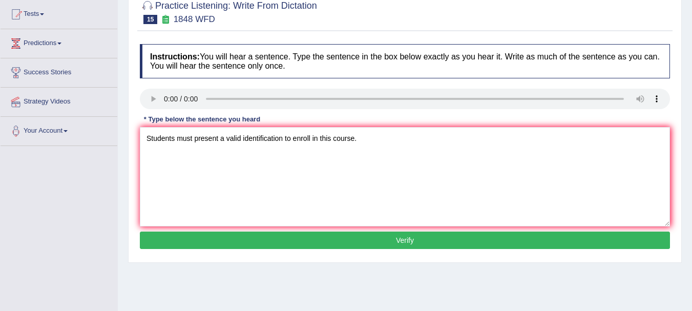
click at [392, 244] on button "Verify" at bounding box center [405, 240] width 530 height 17
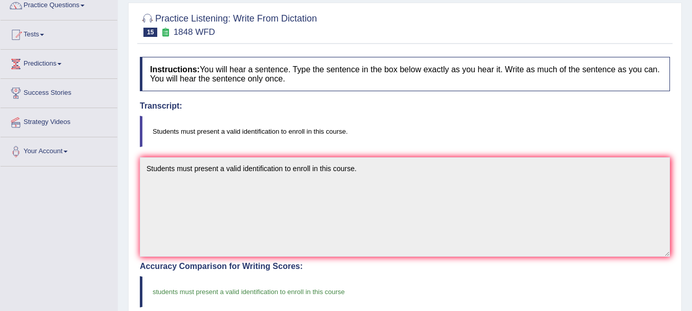
scroll to position [0, 0]
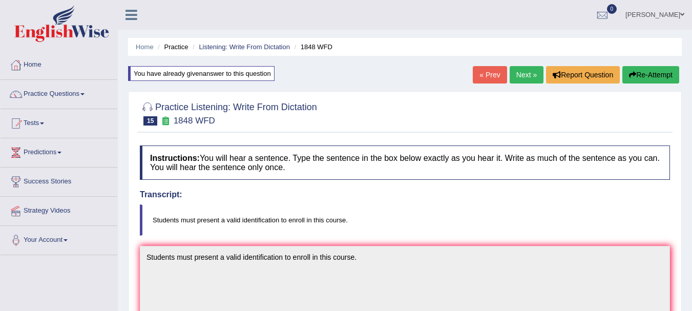
click at [521, 80] on link "Next »" at bounding box center [527, 74] width 34 height 17
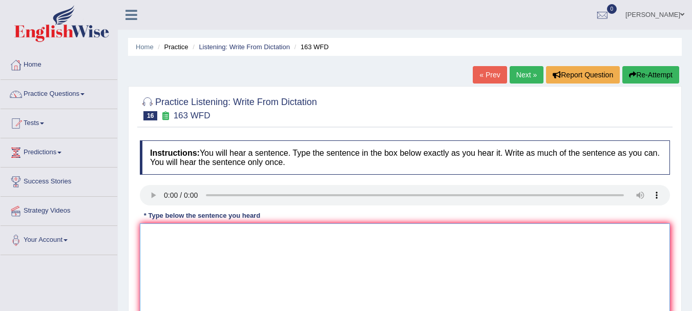
click at [163, 238] on textarea at bounding box center [405, 272] width 530 height 99
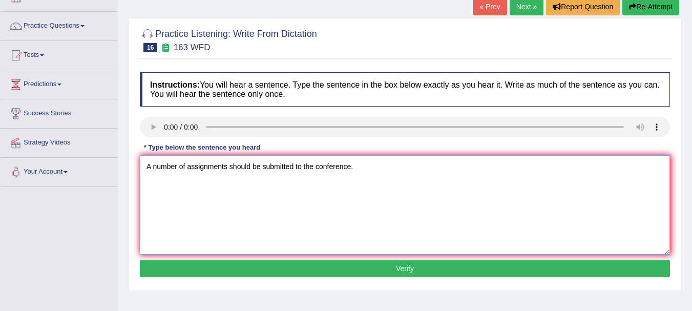
scroll to position [82, 0]
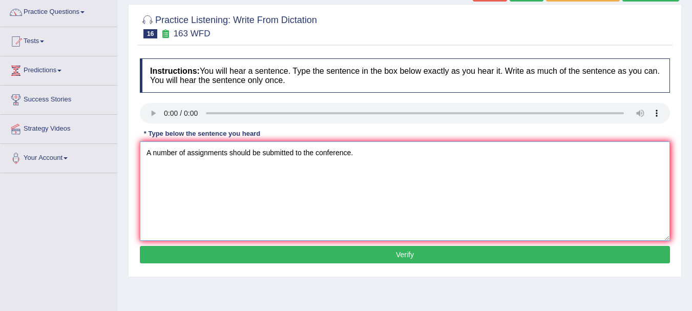
type textarea "A number of assignments should be submitted to the conference."
click at [377, 260] on button "Verify" at bounding box center [405, 254] width 530 height 17
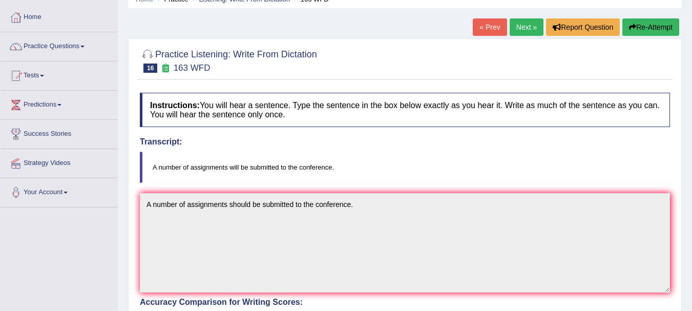
scroll to position [27, 0]
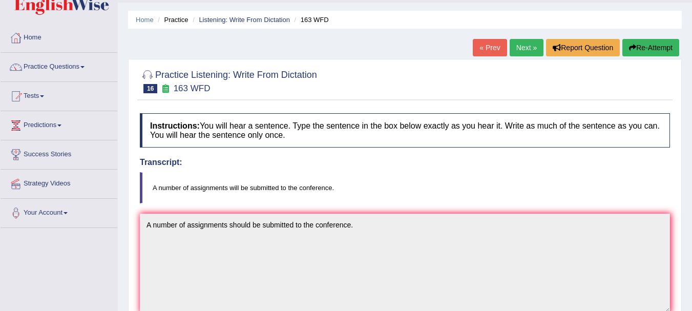
click at [534, 46] on link "Next »" at bounding box center [527, 47] width 34 height 17
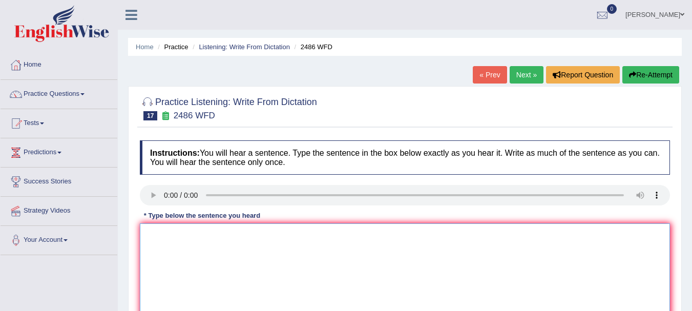
click at [165, 243] on textarea at bounding box center [405, 272] width 530 height 99
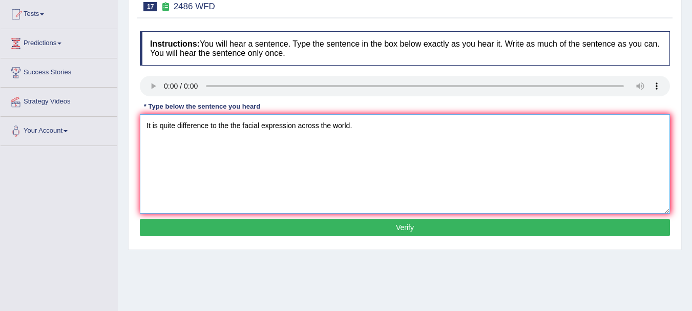
scroll to position [143, 0]
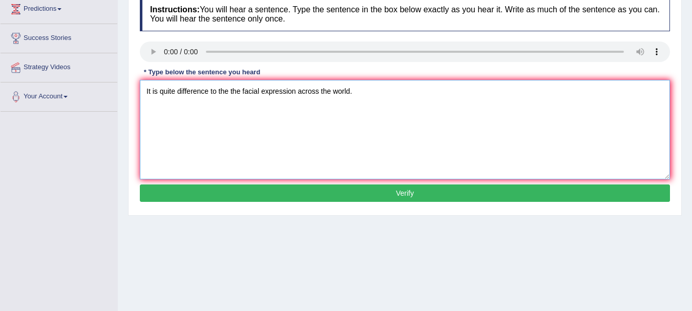
type textarea "It is quite difference to the the facial expression across the world."
click at [397, 186] on button "Verify" at bounding box center [405, 192] width 530 height 17
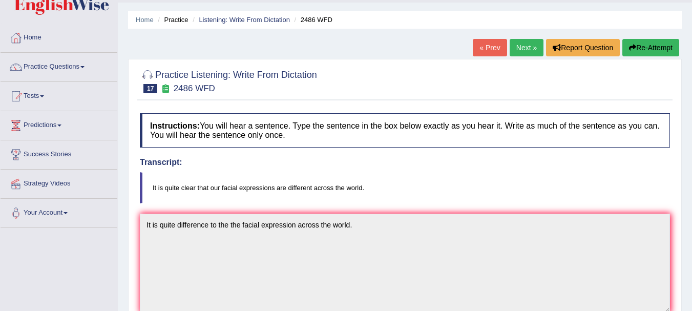
scroll to position [7, 0]
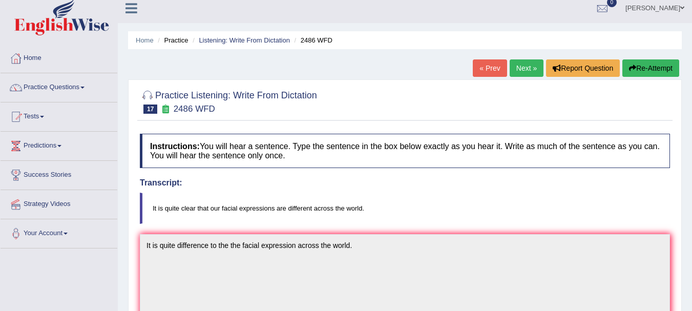
click at [638, 69] on button "Re-Attempt" at bounding box center [650, 67] width 57 height 17
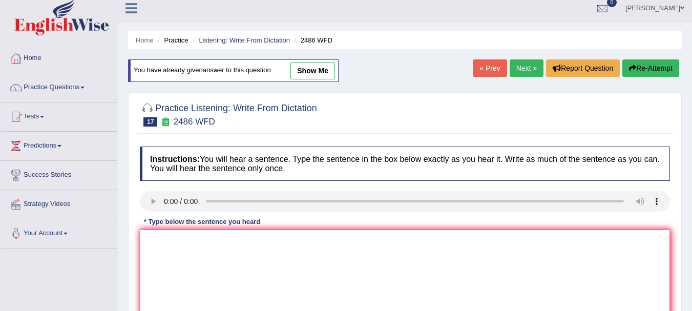
click at [168, 242] on textarea at bounding box center [405, 278] width 530 height 99
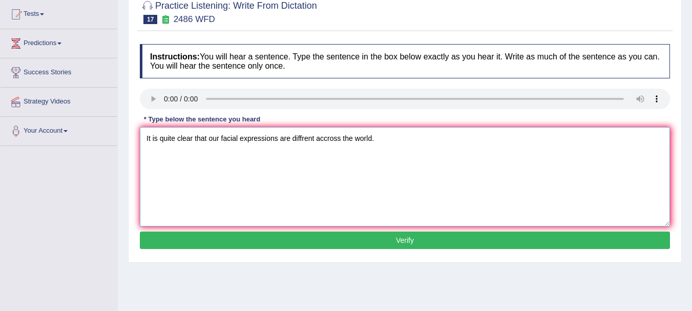
scroll to position [116, 0]
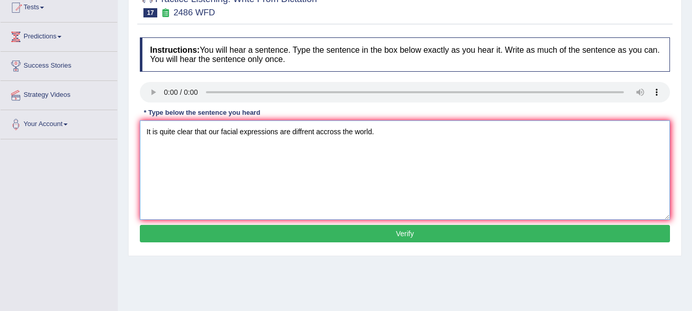
type textarea "It is quite clear that our facial expressions are diffrent accross the world."
click at [425, 232] on button "Verify" at bounding box center [405, 233] width 530 height 17
